Goal: Task Accomplishment & Management: Manage account settings

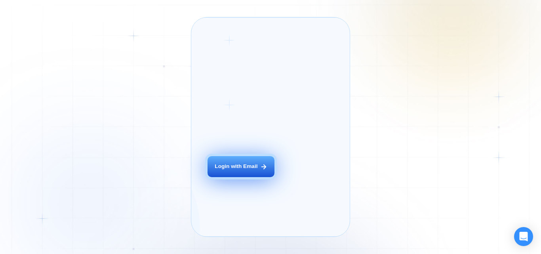
click at [233, 170] on div "Login with Email" at bounding box center [236, 167] width 43 height 8
